Goal: Task Accomplishment & Management: Use online tool/utility

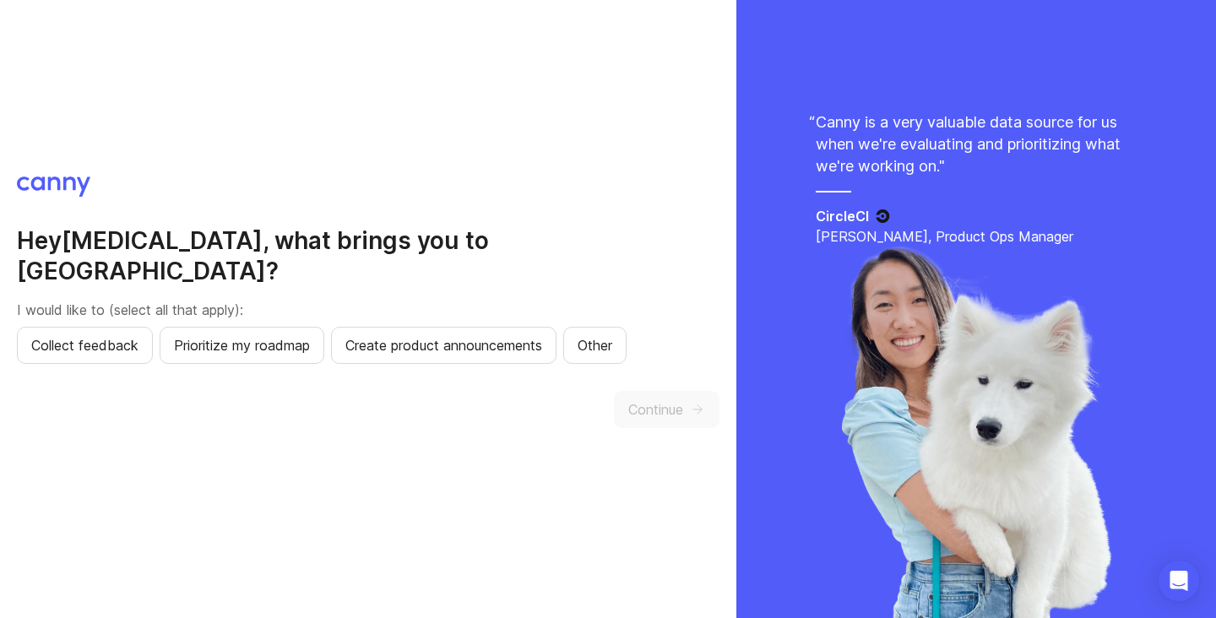
click at [170, 431] on div "Hey [PERSON_NAME] , what brings you to [GEOGRAPHIC_DATA]? I would like to (sele…" at bounding box center [368, 309] width 736 height 618
click at [87, 335] on span "Collect feedback" at bounding box center [84, 345] width 107 height 20
click at [674, 399] on span "Continue" at bounding box center [655, 409] width 55 height 20
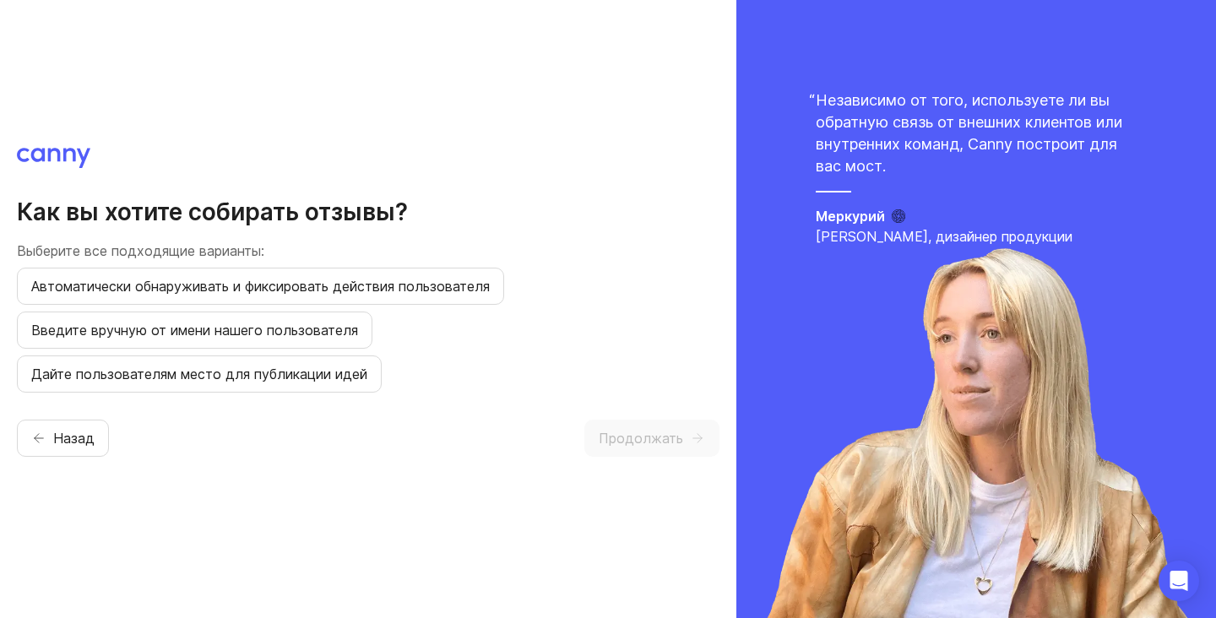
click at [345, 458] on div "Как вы хотите собирать отзывы? Выберите все подходящие варианты: Автоматически …" at bounding box center [368, 309] width 703 height 323
click at [162, 298] on button "Автоматически обнаруживать и фиксировать действия пользователя" at bounding box center [260, 286] width 487 height 37
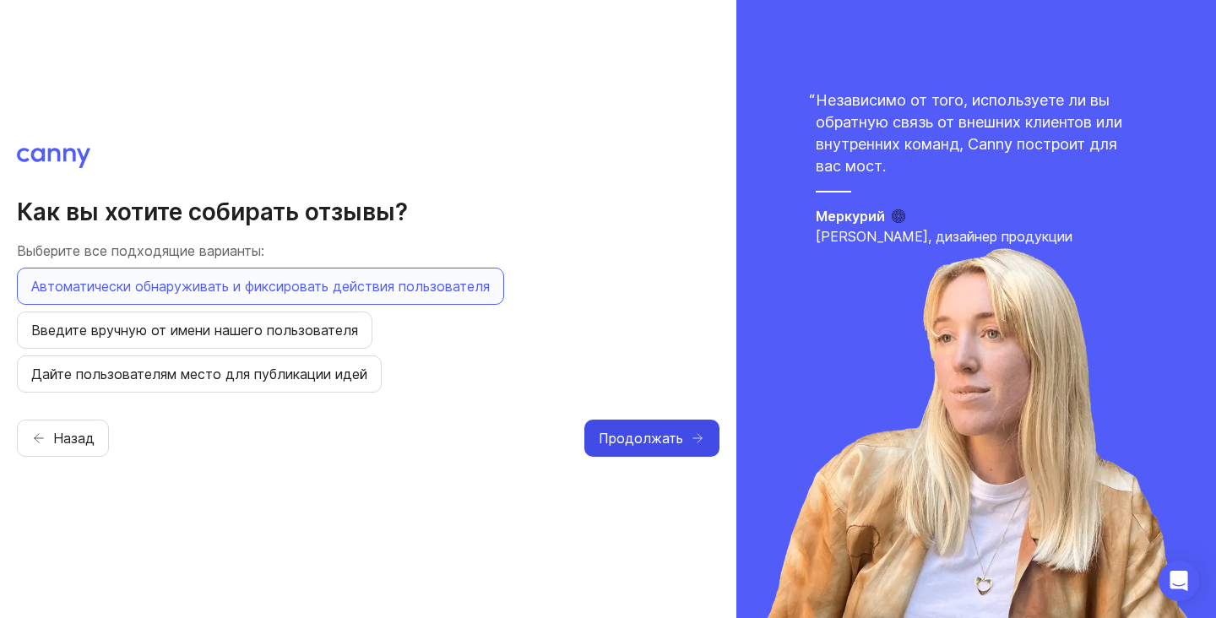
click at [686, 456] on button "Продолжать" at bounding box center [651, 438] width 135 height 37
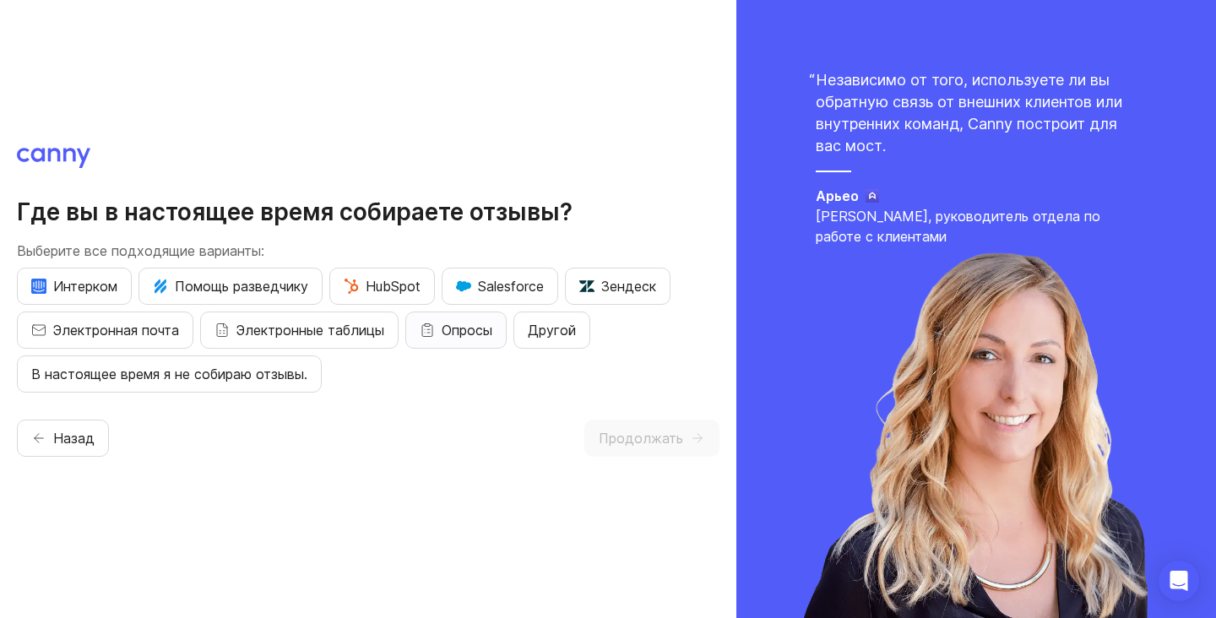
click at [452, 339] on font "Опросы" at bounding box center [467, 330] width 51 height 20
click at [186, 372] on font "В настоящее время я не собираю отзывы." at bounding box center [169, 374] width 276 height 17
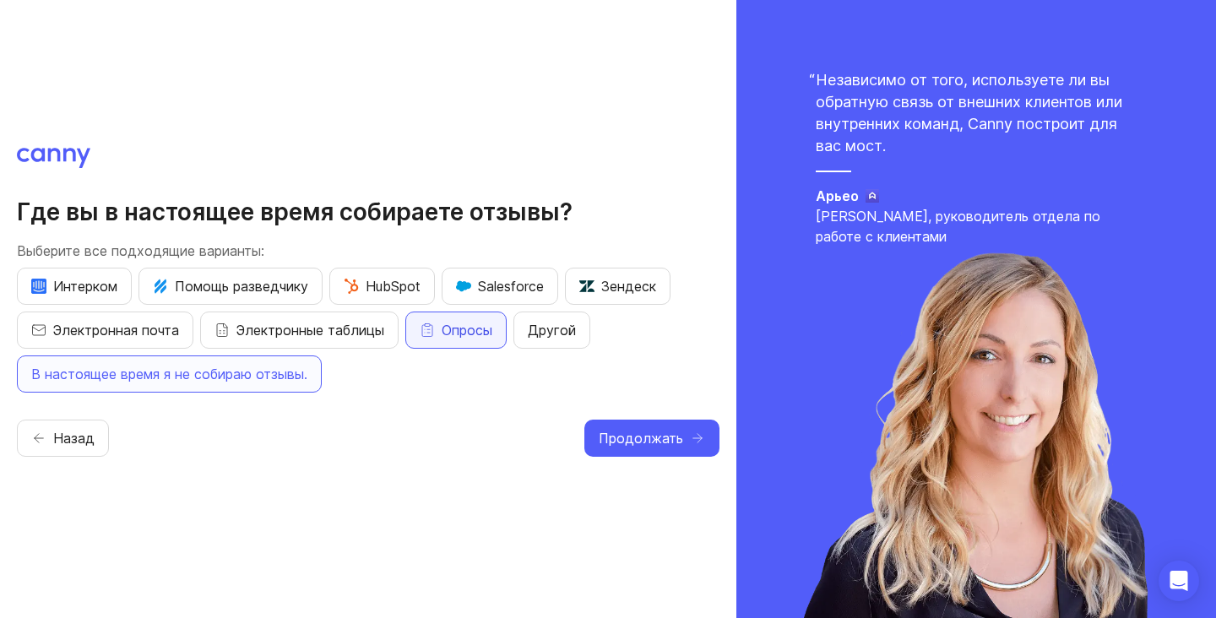
click at [464, 329] on font "Опросы" at bounding box center [467, 330] width 51 height 17
click at [664, 453] on button "Продолжать" at bounding box center [651, 438] width 135 height 37
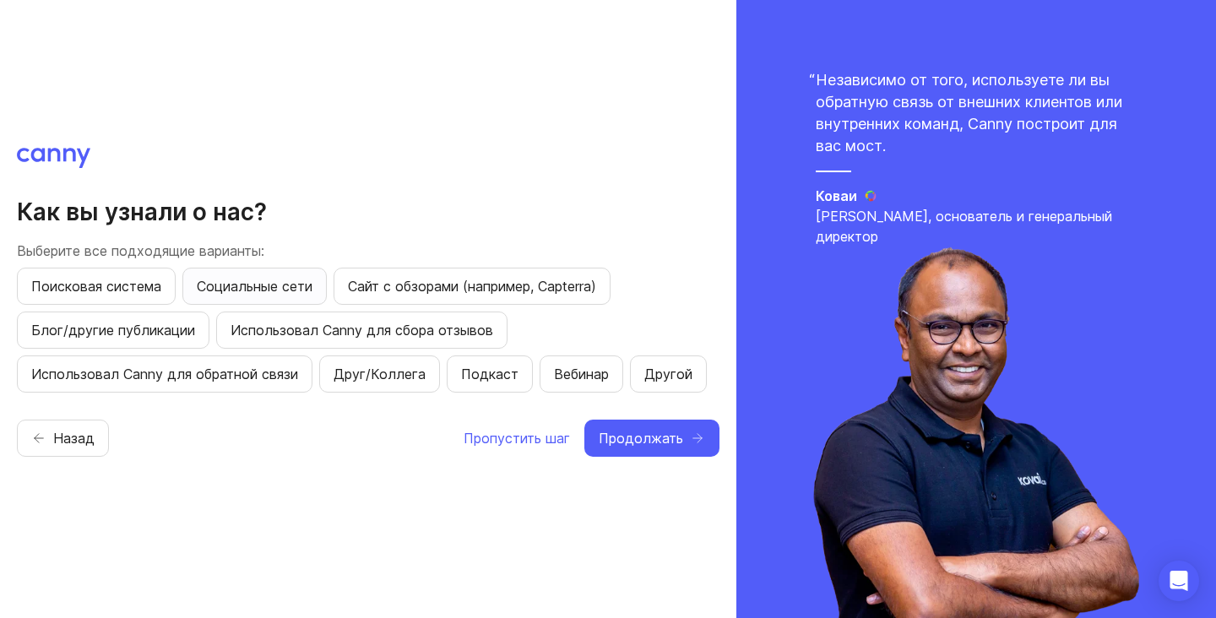
click at [256, 278] on font "Социальные сети" at bounding box center [255, 286] width 116 height 17
click at [681, 436] on font "Продолжать" at bounding box center [641, 438] width 84 height 17
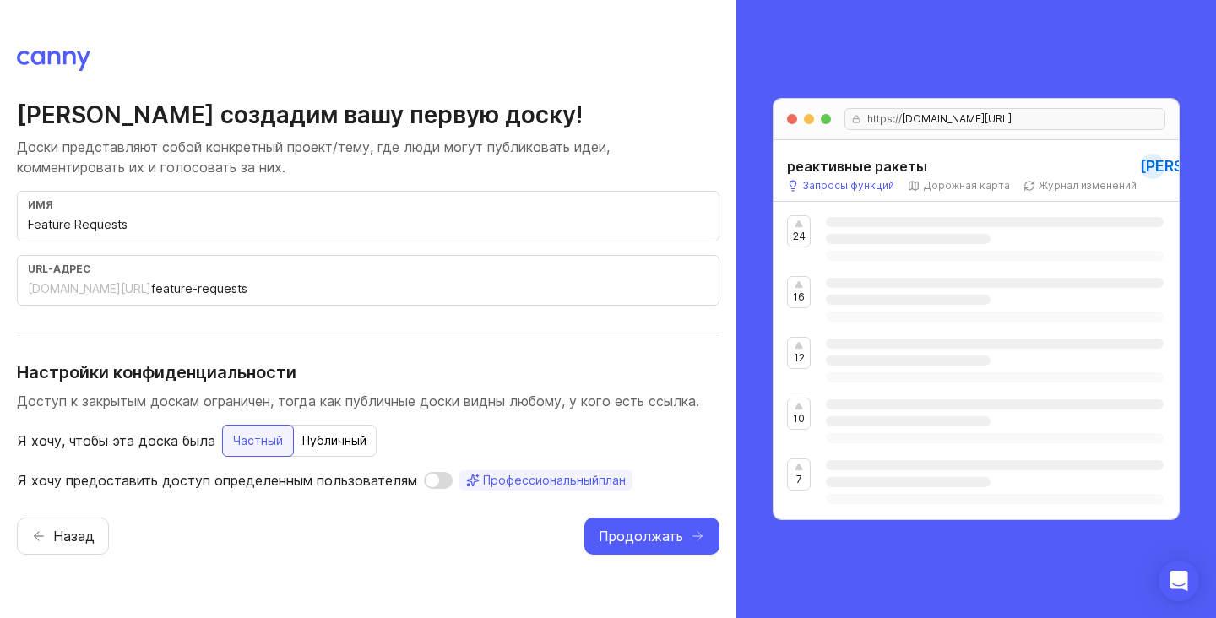
click at [320, 224] on input "Feature Requests" at bounding box center [368, 224] width 681 height 19
click at [657, 143] on p "Доски представляют собой конкретный проект/тему, где люди могут публиковать иде…" at bounding box center [368, 157] width 703 height 41
click at [348, 439] on font "Публичный" at bounding box center [334, 440] width 64 height 14
click at [247, 434] on font "Частный" at bounding box center [257, 440] width 50 height 14
click at [236, 284] on input "feature-requests" at bounding box center [429, 289] width 557 height 19
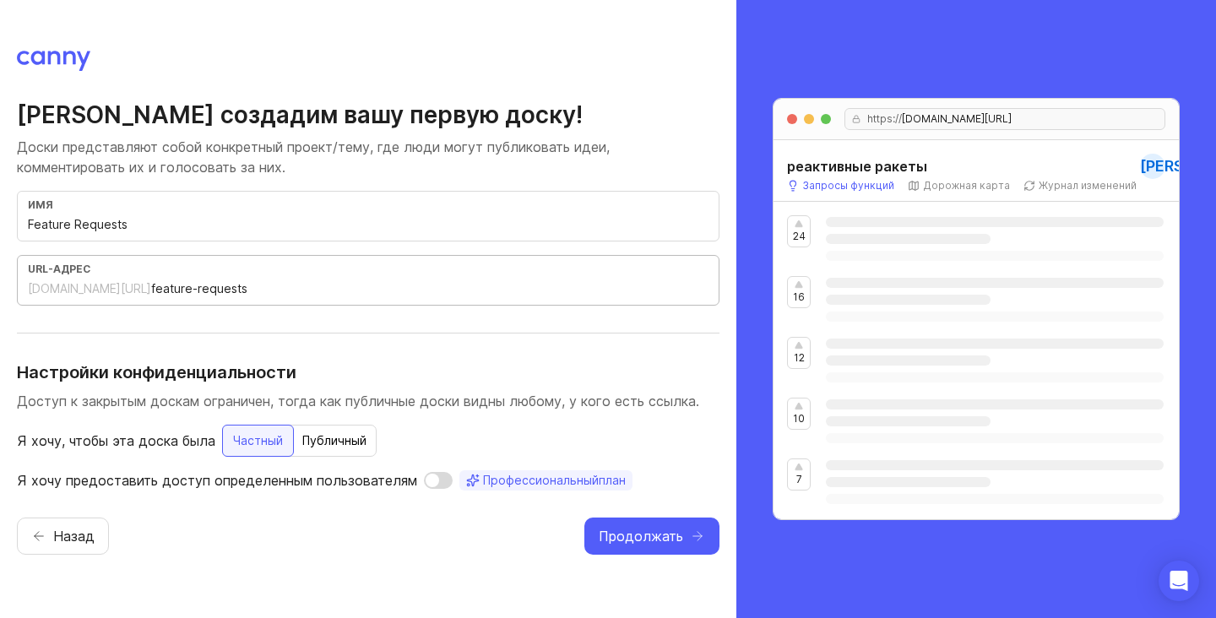
click at [236, 284] on input "feature-requests" at bounding box center [429, 289] width 557 height 19
click at [233, 208] on div "имя" at bounding box center [368, 204] width 681 height 13
click at [947, 186] on font "Дорожная карта" at bounding box center [966, 185] width 87 height 13
click at [1067, 188] on font "Журнал изменений" at bounding box center [1088, 185] width 98 height 13
click at [1095, 117] on div "https:// [DOMAIN_NAME][URL]" at bounding box center [1004, 119] width 321 height 22
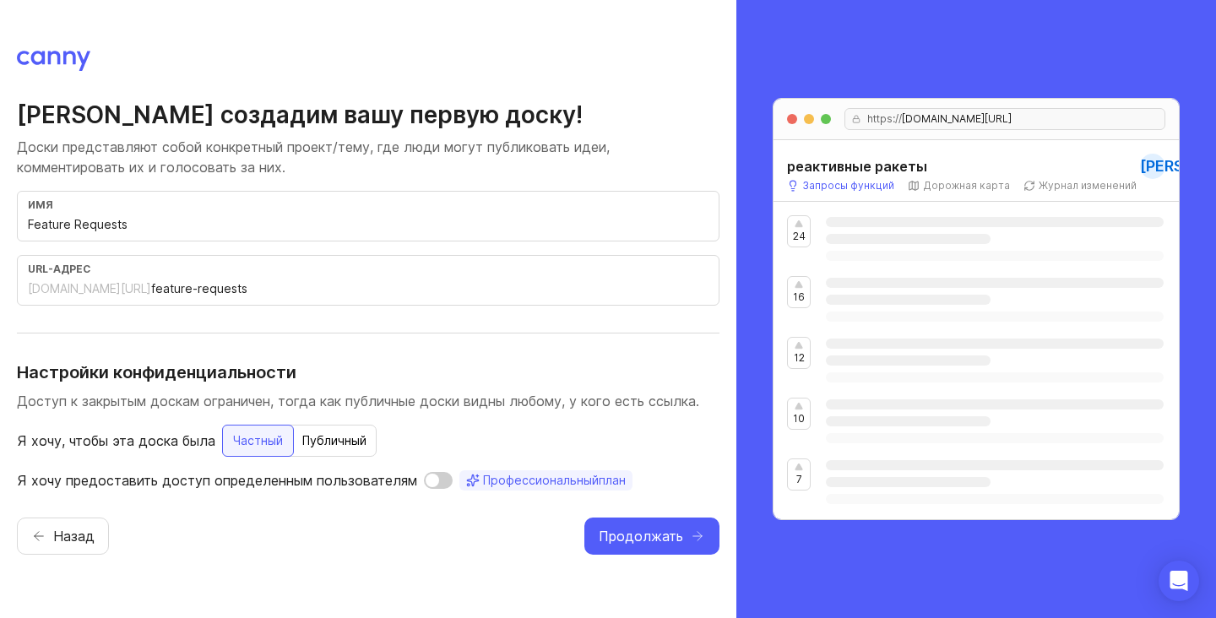
click at [431, 477] on input "checkbox" at bounding box center [438, 480] width 29 height 17
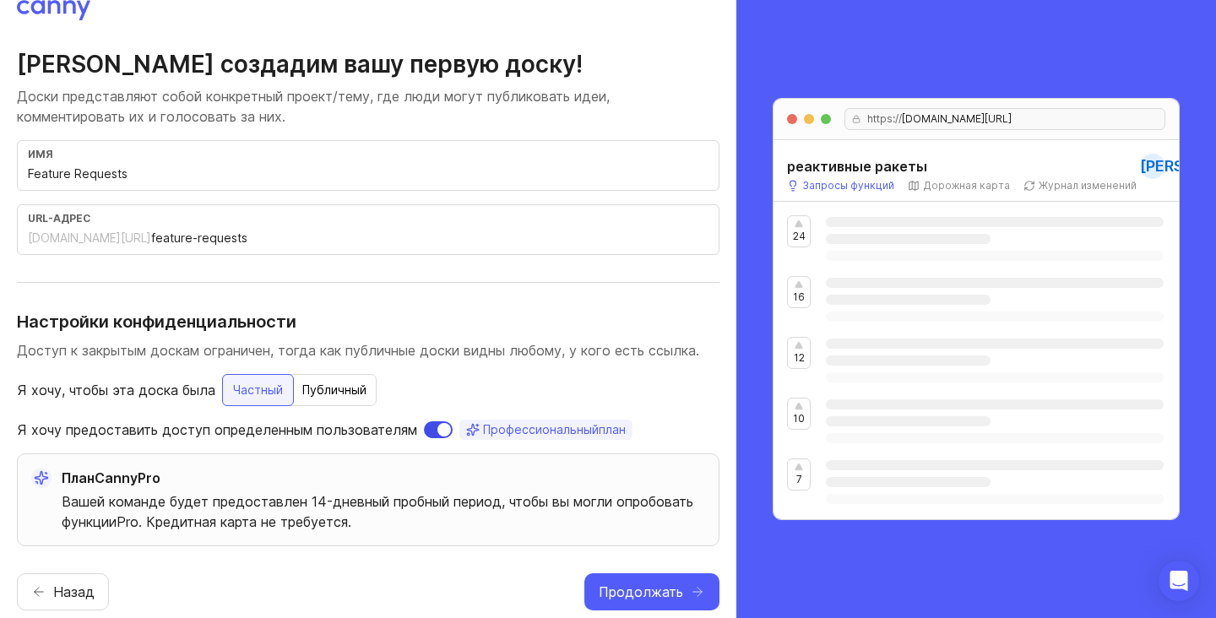
click at [438, 429] on input "checkbox" at bounding box center [438, 429] width 29 height 17
checkbox input "false"
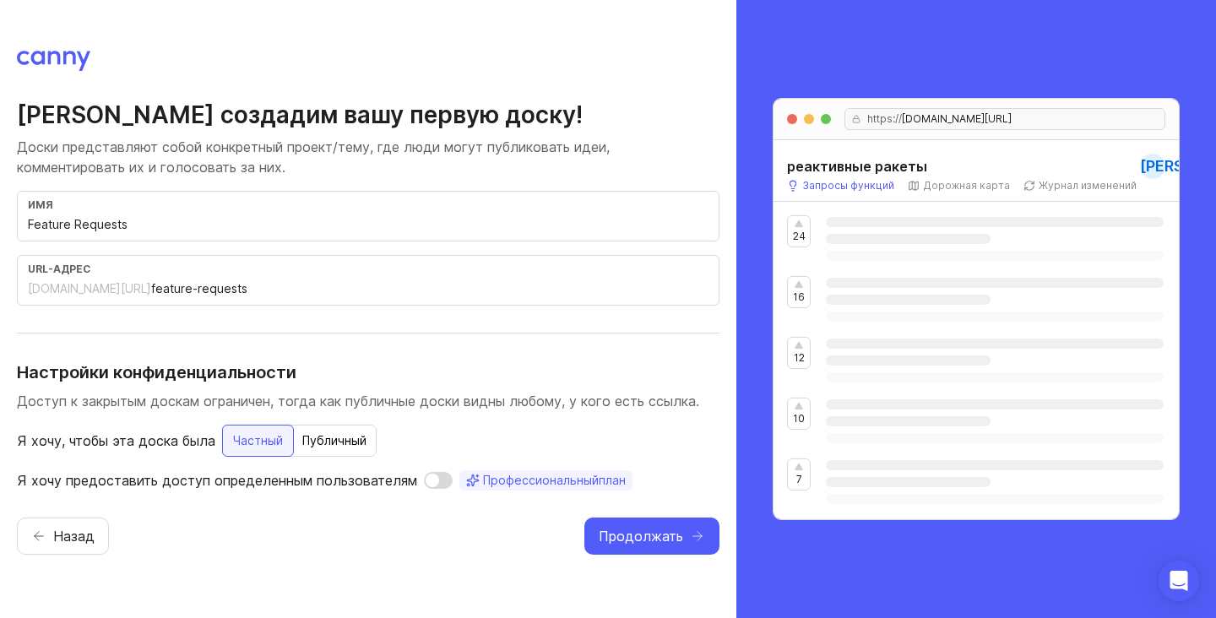
click at [316, 440] on font "Публичный" at bounding box center [334, 440] width 64 height 14
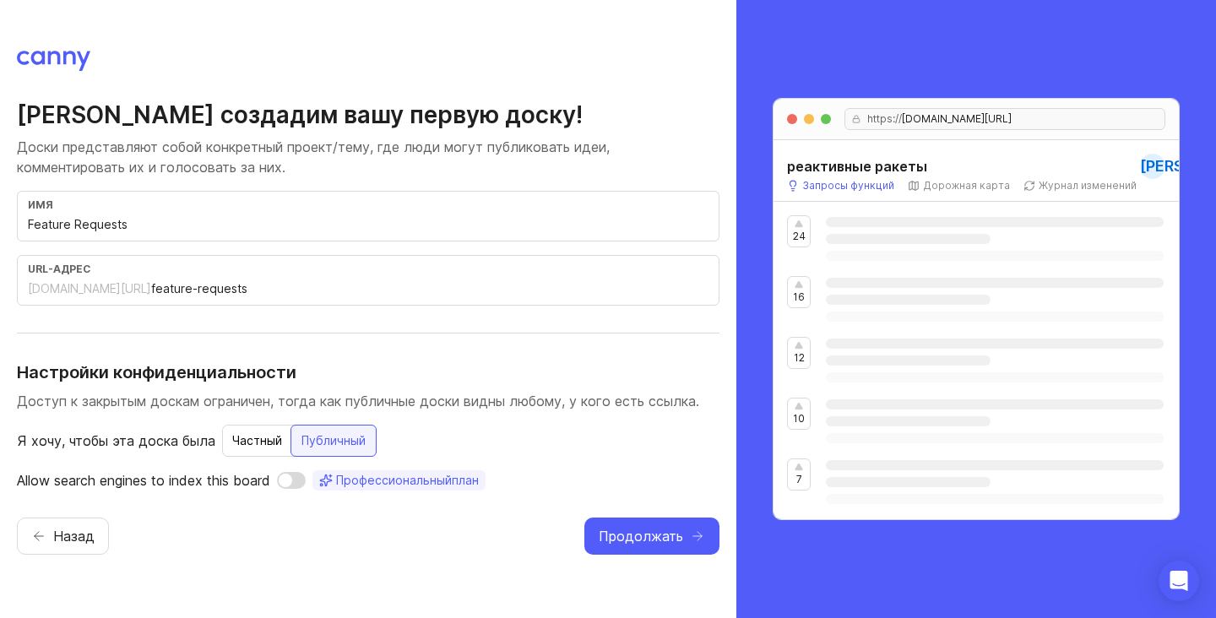
click at [257, 436] on font "Частный" at bounding box center [257, 440] width 50 height 14
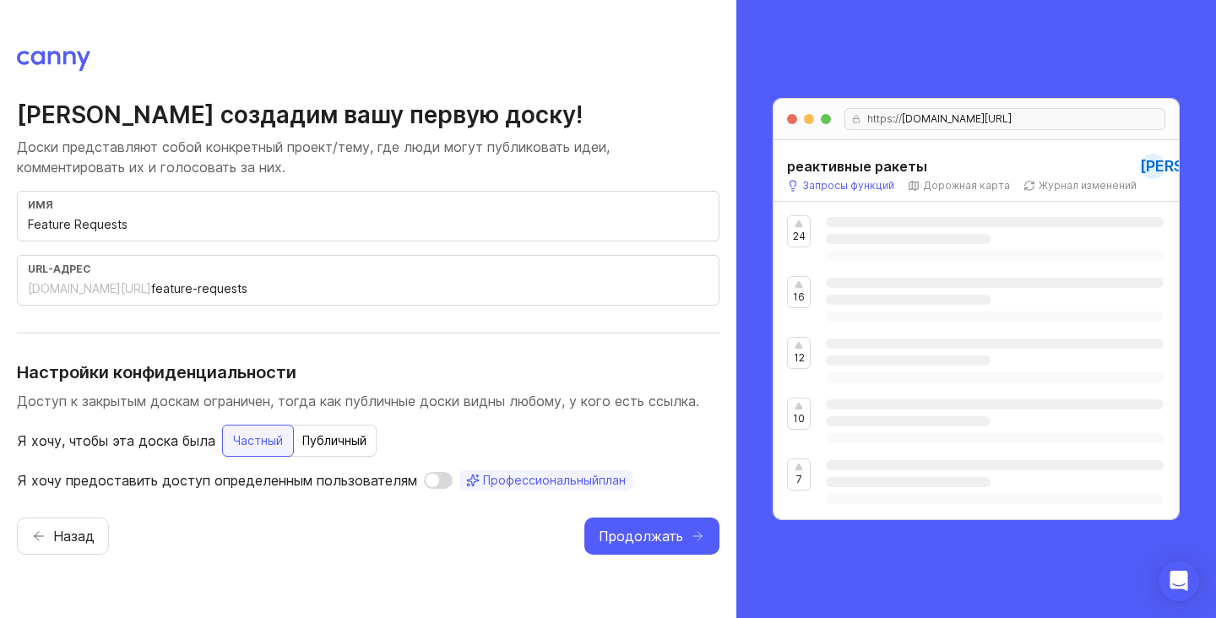
click at [364, 355] on div "[PERSON_NAME] создадим вашу первую доску! Доски представляют собой конкретный п…" at bounding box center [368, 295] width 703 height 391
click at [610, 524] on button "Продолжать" at bounding box center [651, 536] width 135 height 37
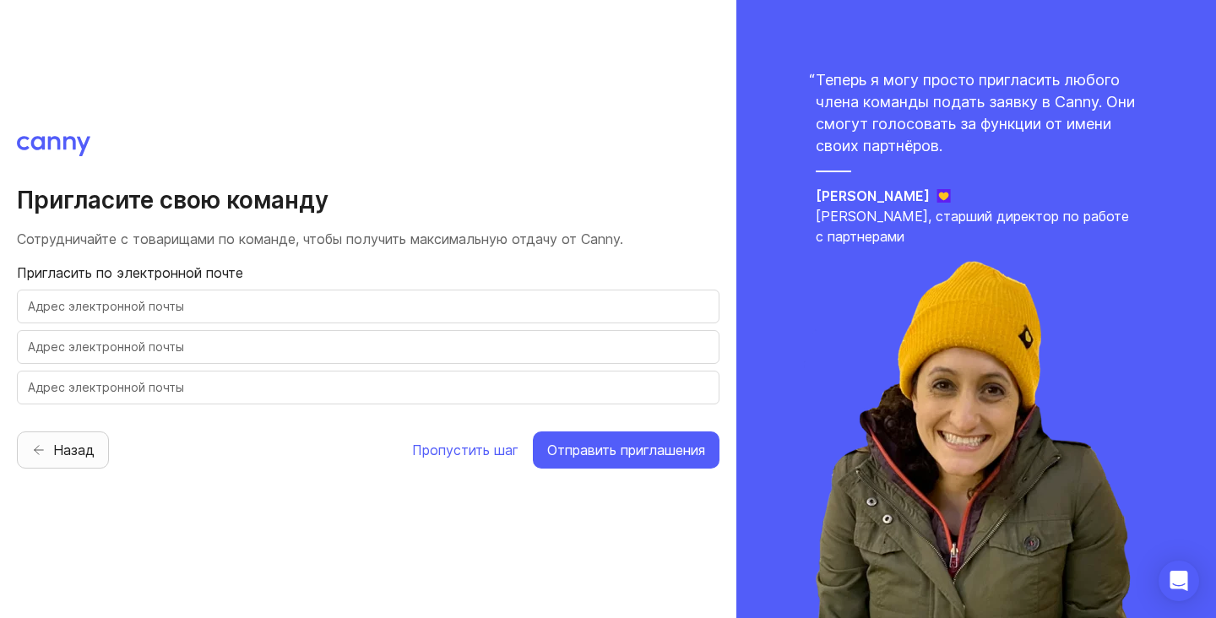
click at [79, 455] on font "Назад" at bounding box center [73, 450] width 41 height 17
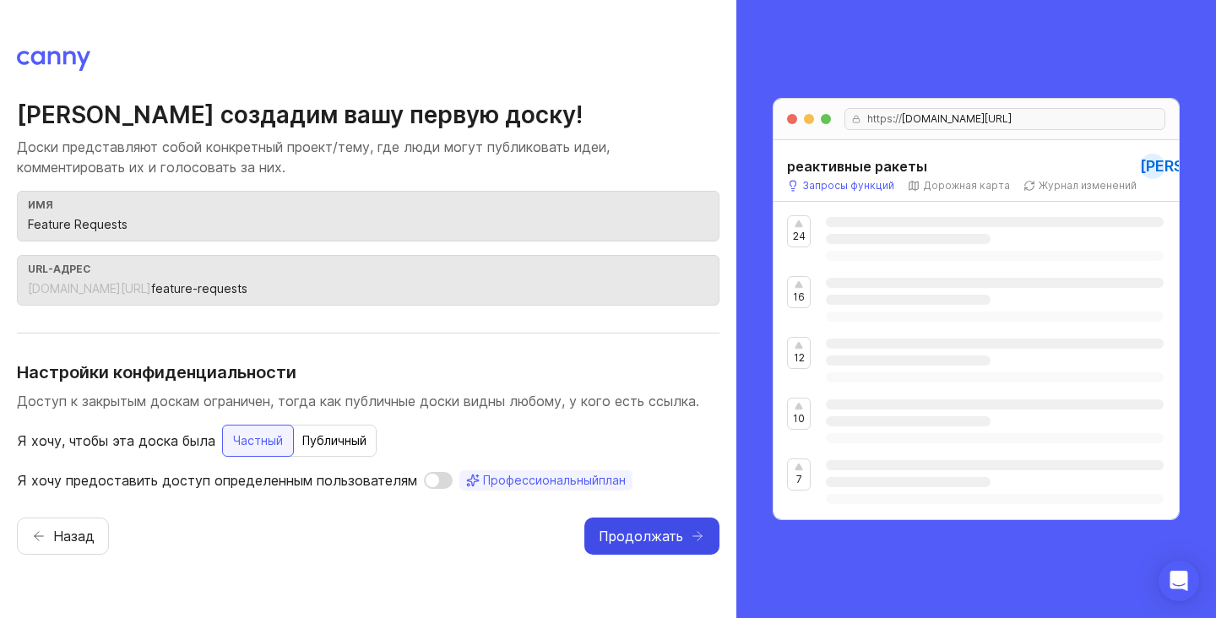
click at [667, 540] on font "Продолжать" at bounding box center [641, 536] width 84 height 17
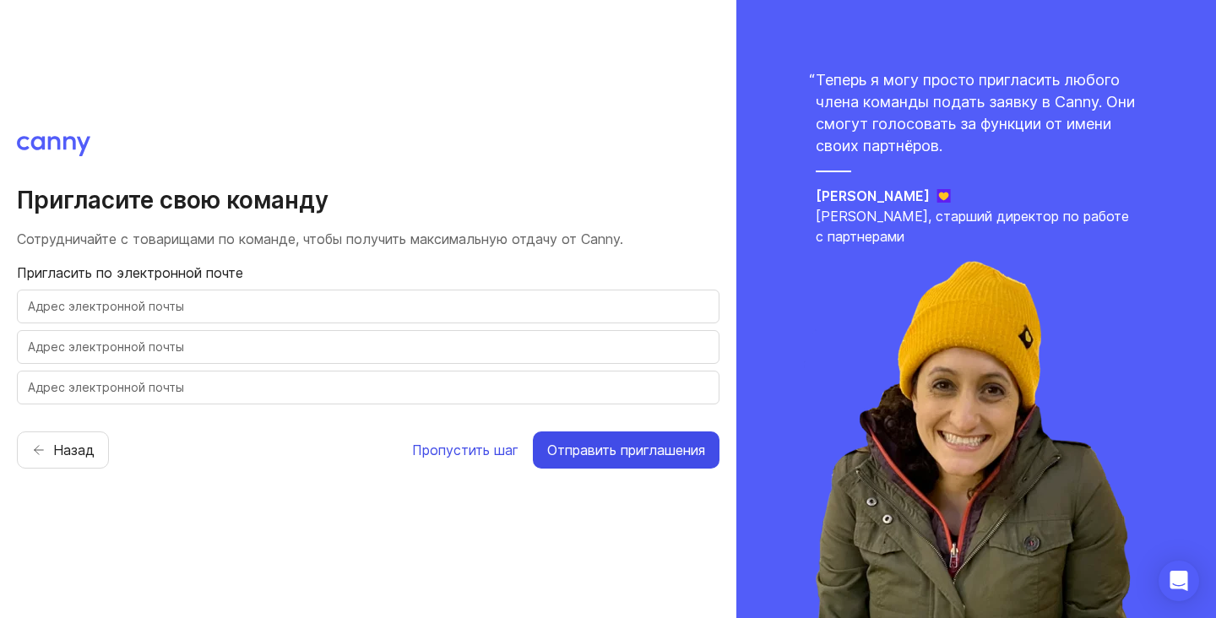
click at [475, 446] on font "Пропустить шаг" at bounding box center [465, 450] width 106 height 17
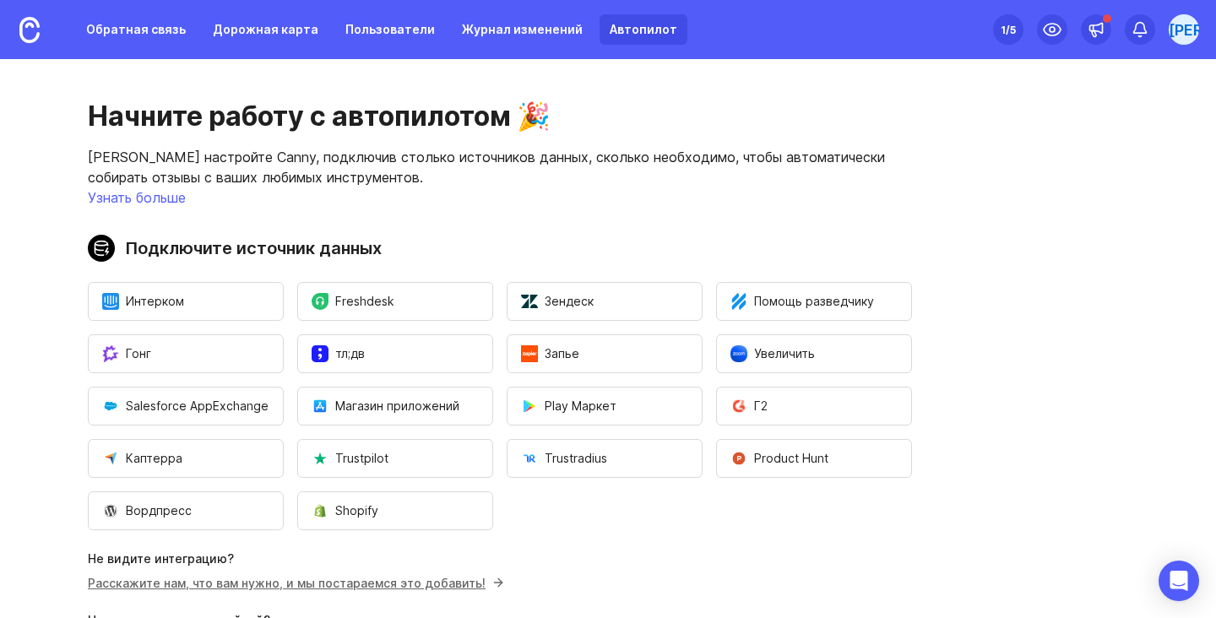
click at [735, 214] on div "Начните работу с автопилотом 🎉 Быстро настройте Canny, подключив столько источн…" at bounding box center [500, 405] width 1000 height 692
click at [610, 36] on font "Автопилот" at bounding box center [644, 29] width 68 height 15
click at [161, 195] on font "Узнать больше" at bounding box center [137, 197] width 98 height 17
